Goal: Book appointment/travel/reservation

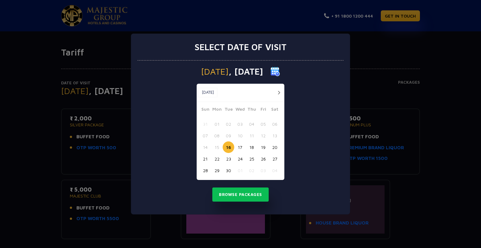
click at [278, 92] on button "button" at bounding box center [279, 93] width 8 height 8
click at [253, 121] on button "02" at bounding box center [252, 124] width 12 height 12
click at [266, 124] on button "03" at bounding box center [263, 124] width 12 height 12
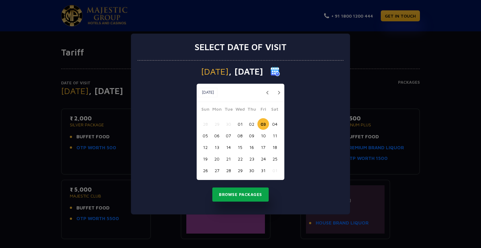
click at [248, 194] on button "Browse Packages" at bounding box center [240, 194] width 56 height 14
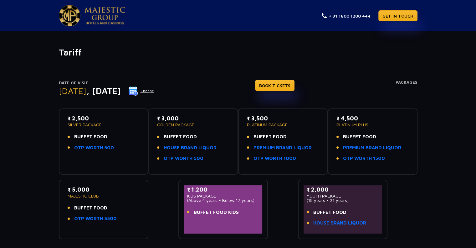
drag, startPoint x: 70, startPoint y: 119, endPoint x: 110, endPoint y: 123, distance: 40.6
click at [105, 121] on p "₹ 2,500" at bounding box center [104, 118] width 72 height 8
drag, startPoint x: 78, startPoint y: 135, endPoint x: 96, endPoint y: 137, distance: 18.9
click at [96, 137] on span "BUFFET FOOD" at bounding box center [90, 136] width 33 height 7
drag, startPoint x: 75, startPoint y: 151, endPoint x: 143, endPoint y: 159, distance: 67.9
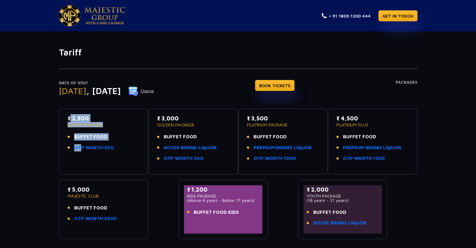
click at [143, 159] on div "₹ 2,500 SILVER PACKAGE BUFFET FOOD OTP WORTH 500" at bounding box center [104, 141] width 90 height 66
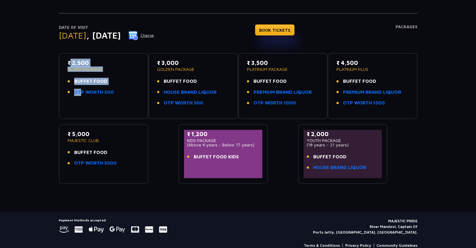
scroll to position [63, 0]
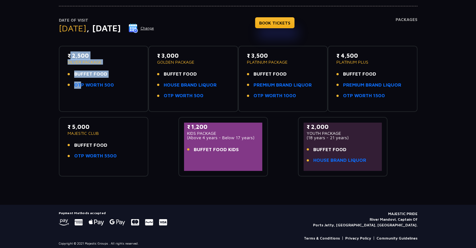
drag, startPoint x: 208, startPoint y: 125, endPoint x: 201, endPoint y: 131, distance: 9.1
click at [185, 128] on div "₹ 1,200 KIDS PACKAGE (Above 4 years - Below 17 years) BUFFET FOOD KIDS" at bounding box center [223, 146] width 79 height 48
drag, startPoint x: 341, startPoint y: 130, endPoint x: 352, endPoint y: 136, distance: 13.3
click at [352, 136] on div "₹ 2,000 YOUTH PACKAGE (18 years - 21 years)" at bounding box center [343, 130] width 72 height 17
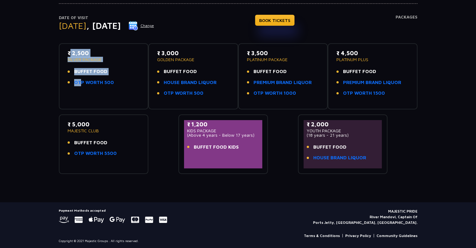
scroll to position [66, 0]
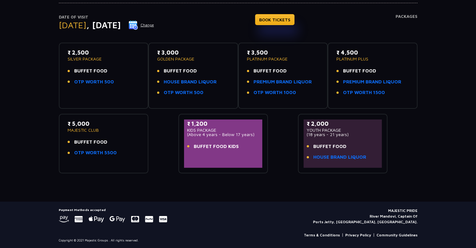
click at [84, 129] on p "MAJESTIC CLUB" at bounding box center [104, 130] width 72 height 4
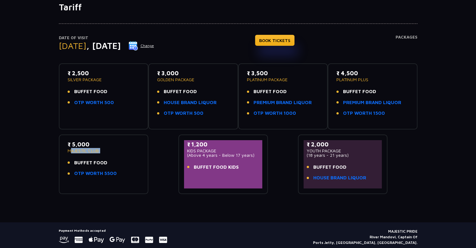
scroll to position [34, 0]
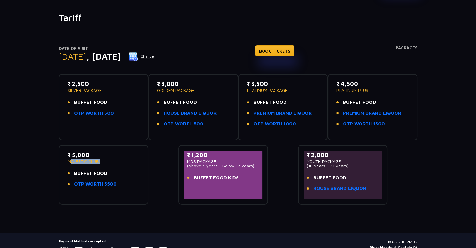
drag, startPoint x: 72, startPoint y: 112, endPoint x: 127, endPoint y: 126, distance: 56.8
click at [127, 126] on div "₹ 2,500 SILVER PACKAGE BUFFET FOOD OTP WORTH 500" at bounding box center [104, 107] width 79 height 55
drag, startPoint x: 298, startPoint y: 124, endPoint x: 297, endPoint y: 131, distance: 6.8
click at [297, 131] on div "₹ 3,500 PLATINUM PACKAGE BUFFET FOOD PREMIUM BRAND LIQUOR OTP WORTH 1000" at bounding box center [283, 107] width 79 height 55
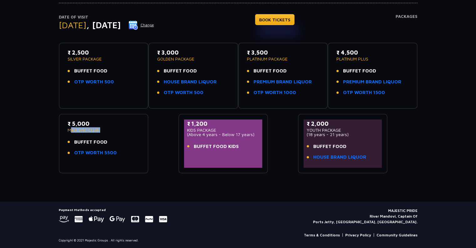
scroll to position [0, 0]
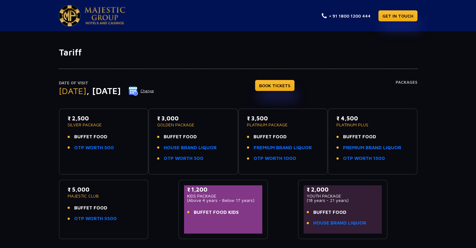
click at [263, 125] on p "PLATINUM PACKAGE" at bounding box center [283, 124] width 72 height 4
click at [138, 91] on img at bounding box center [133, 90] width 9 height 9
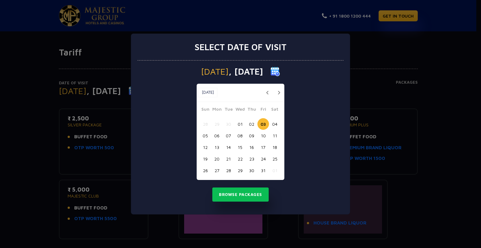
click at [253, 122] on button "02" at bounding box center [252, 124] width 12 height 12
click at [239, 197] on button "Browse Packages" at bounding box center [240, 194] width 56 height 14
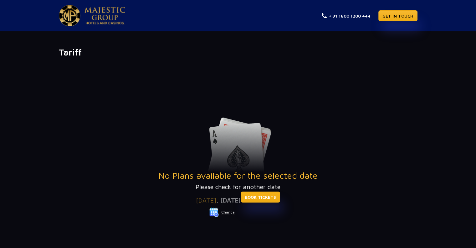
click at [266, 124] on div "No Plans available for the selected date Please check for another date Date of …" at bounding box center [238, 174] width 359 height 188
click at [219, 106] on div "No Plans available for the selected date Please check for another date Date of …" at bounding box center [238, 174] width 359 height 188
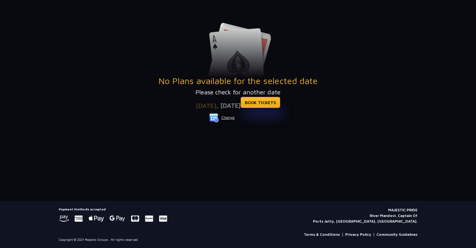
click at [213, 117] on img at bounding box center [213, 117] width 9 height 9
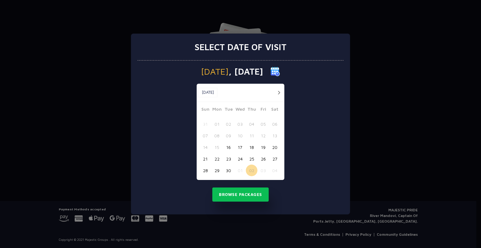
click at [277, 90] on button "button" at bounding box center [279, 93] width 8 height 8
click at [275, 121] on button "04" at bounding box center [275, 124] width 12 height 12
click at [247, 192] on button "Browse Packages" at bounding box center [240, 194] width 56 height 14
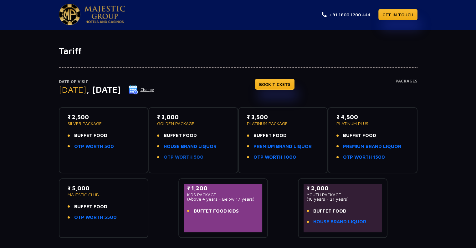
scroll to position [0, 0]
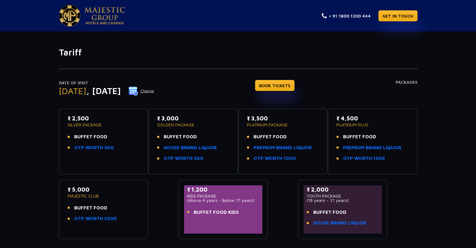
click at [138, 88] on img at bounding box center [133, 90] width 9 height 9
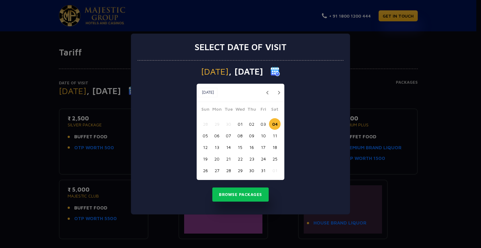
click at [264, 127] on button "03" at bounding box center [263, 124] width 12 height 12
click at [277, 122] on button "04" at bounding box center [275, 124] width 12 height 12
click at [20, 76] on div "Select date of visit Saturday , 04 Oct 2025 Oct, 2025 Oct, 2025 Sun Mon Tue Wed…" at bounding box center [240, 124] width 481 height 248
